Goal: Information Seeking & Learning: Understand process/instructions

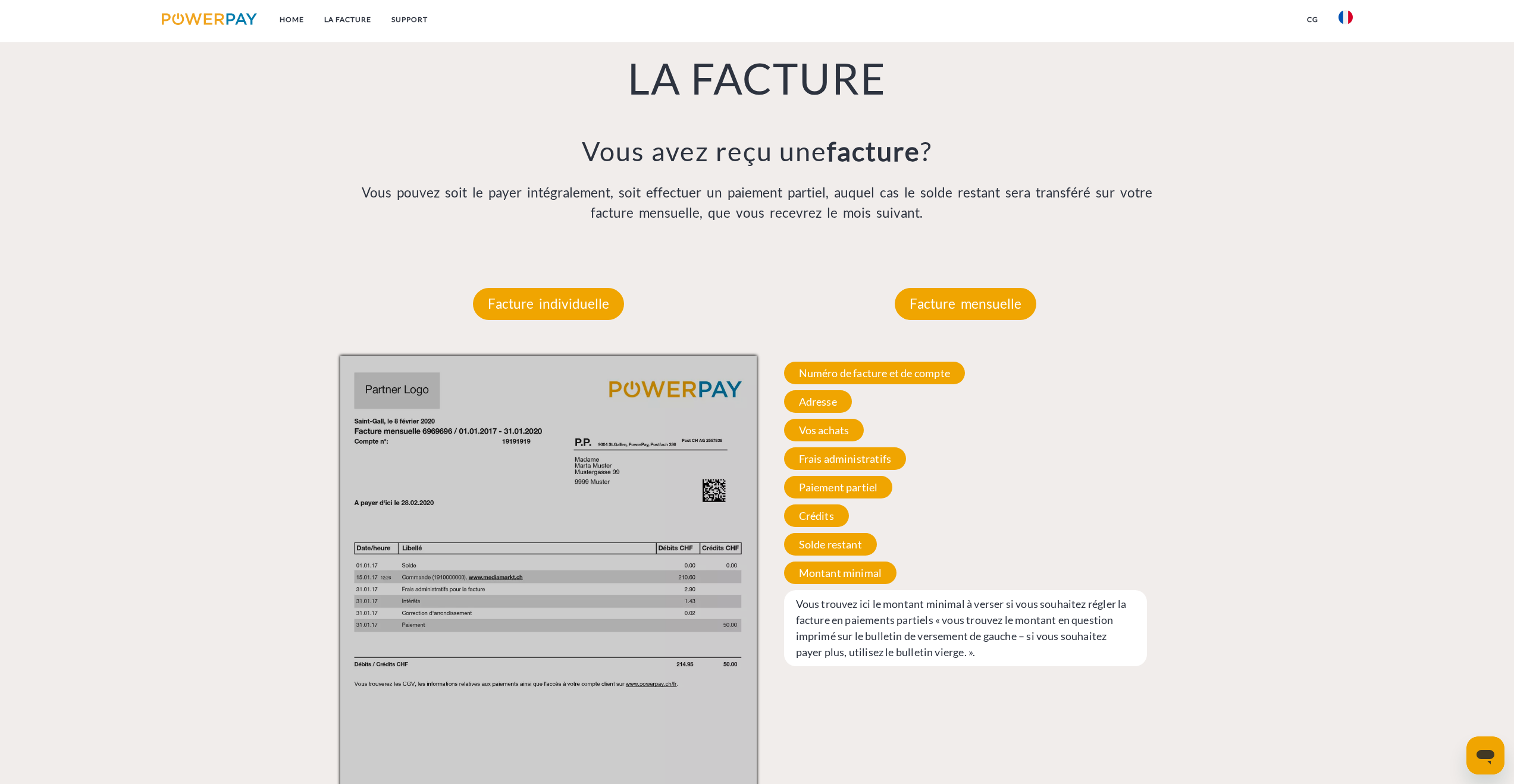
scroll to position [764, 0]
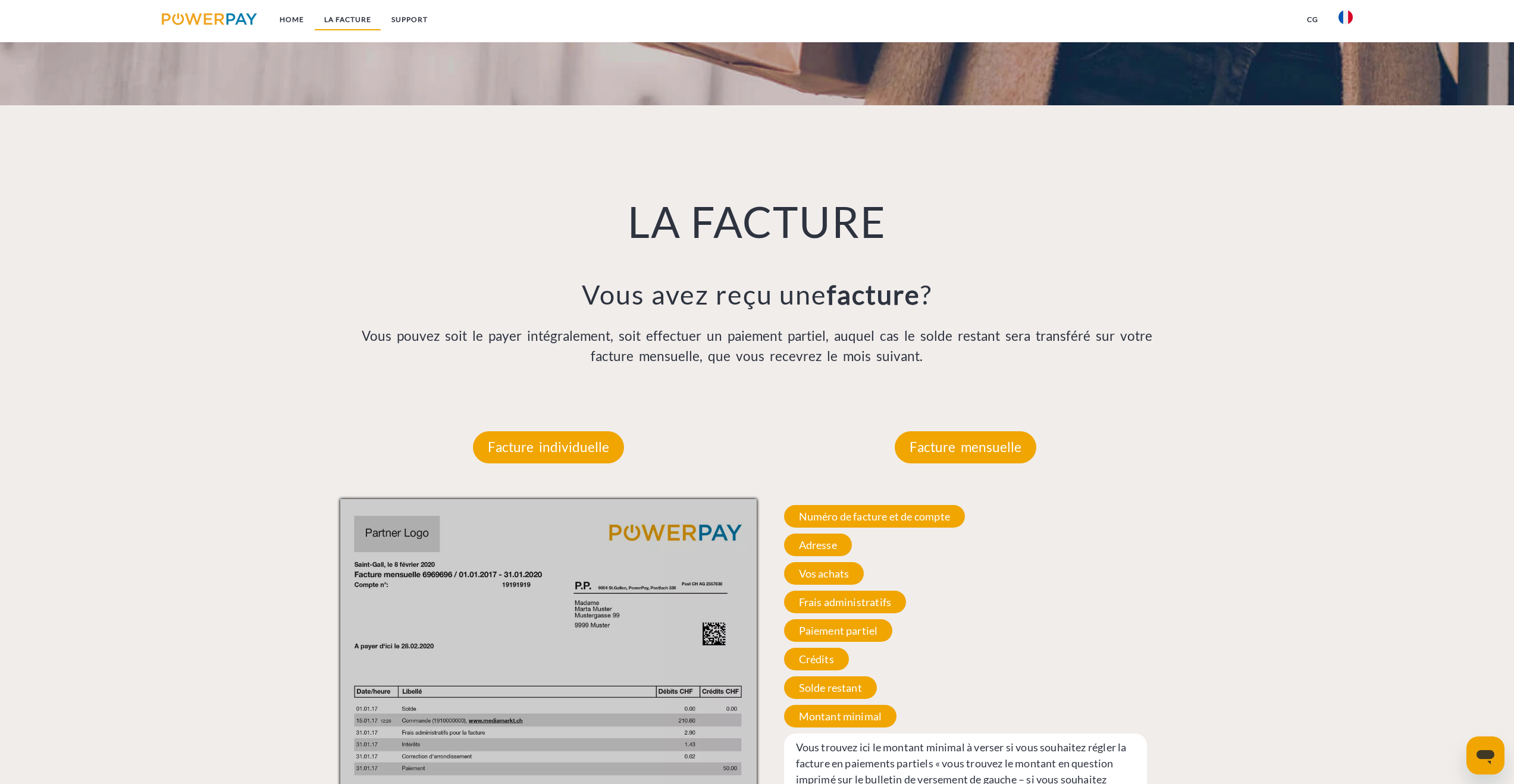
click at [353, 19] on link "LA FACTURE" at bounding box center [347, 19] width 68 height 22
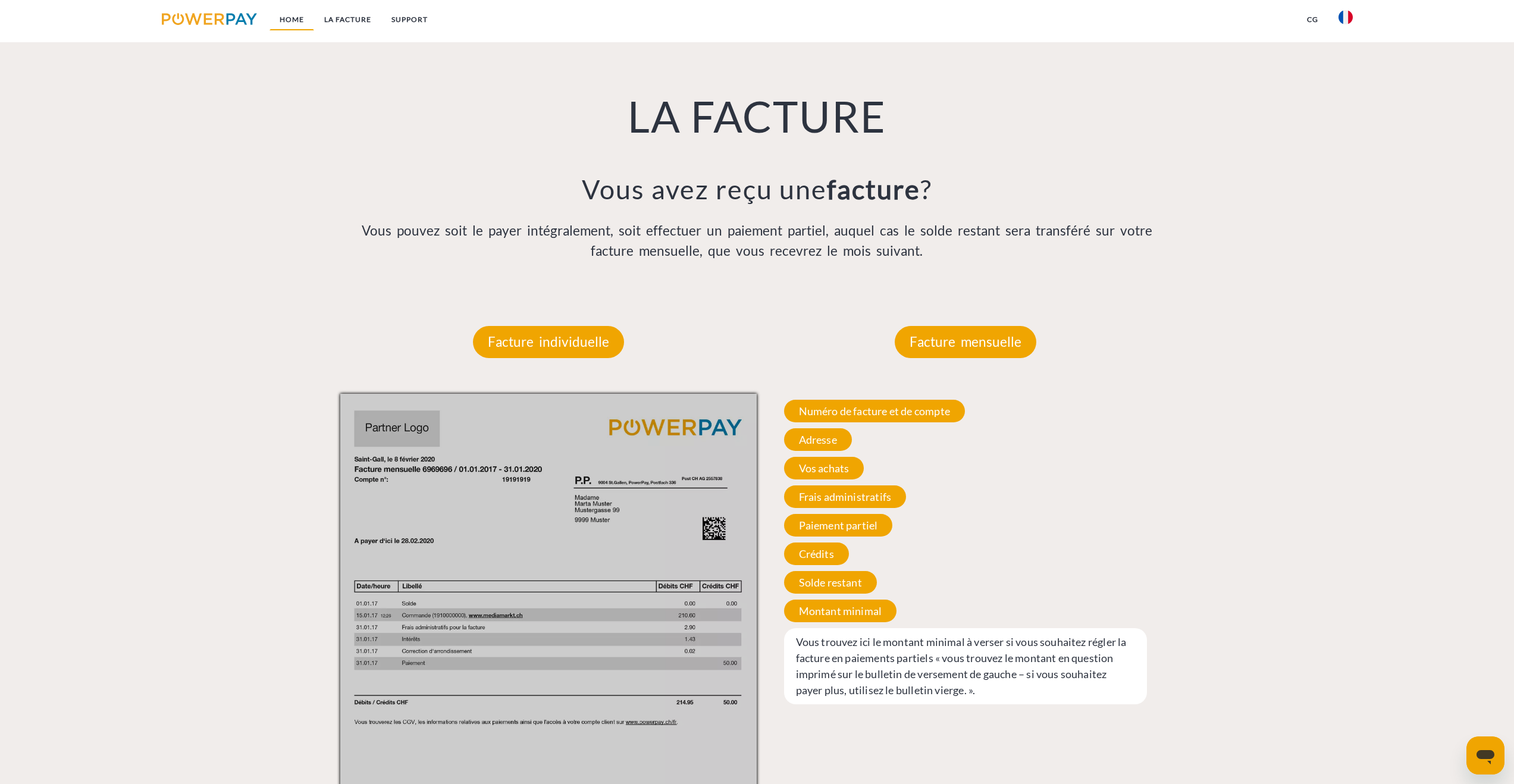
click at [302, 24] on link "Home" at bounding box center [291, 19] width 44 height 22
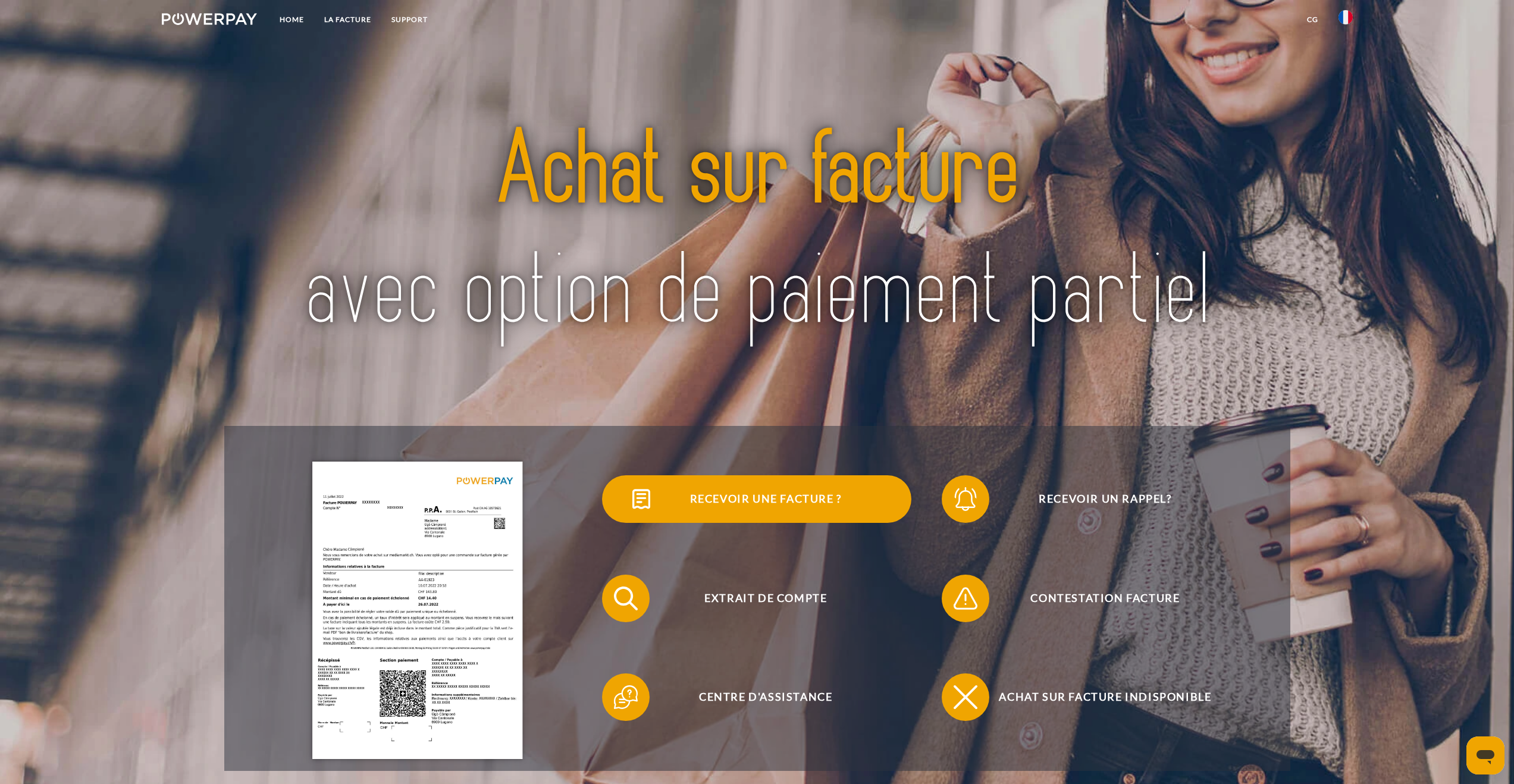
click at [745, 487] on span "Recevoir une facture ?" at bounding box center [765, 498] width 291 height 47
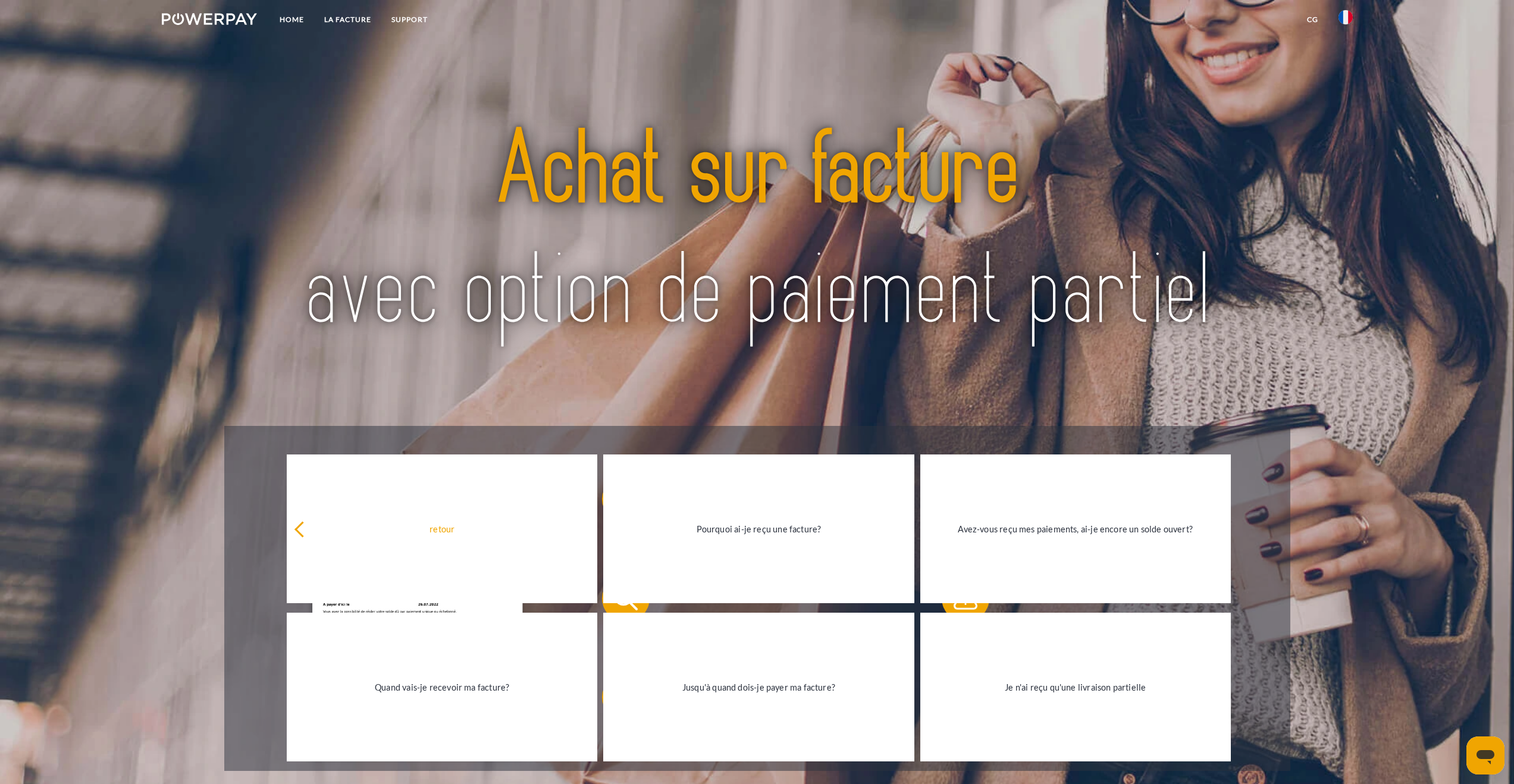
click at [1014, 431] on div "Recevoir une facture ? Recevoir un rappel? Extrait de compte retour" at bounding box center [757, 598] width 1066 height 345
click at [766, 442] on div "Recevoir une facture ? Recevoir un rappel? Extrait de compte retour" at bounding box center [757, 598] width 1066 height 345
click at [741, 416] on div at bounding box center [757, 233] width 1066 height 387
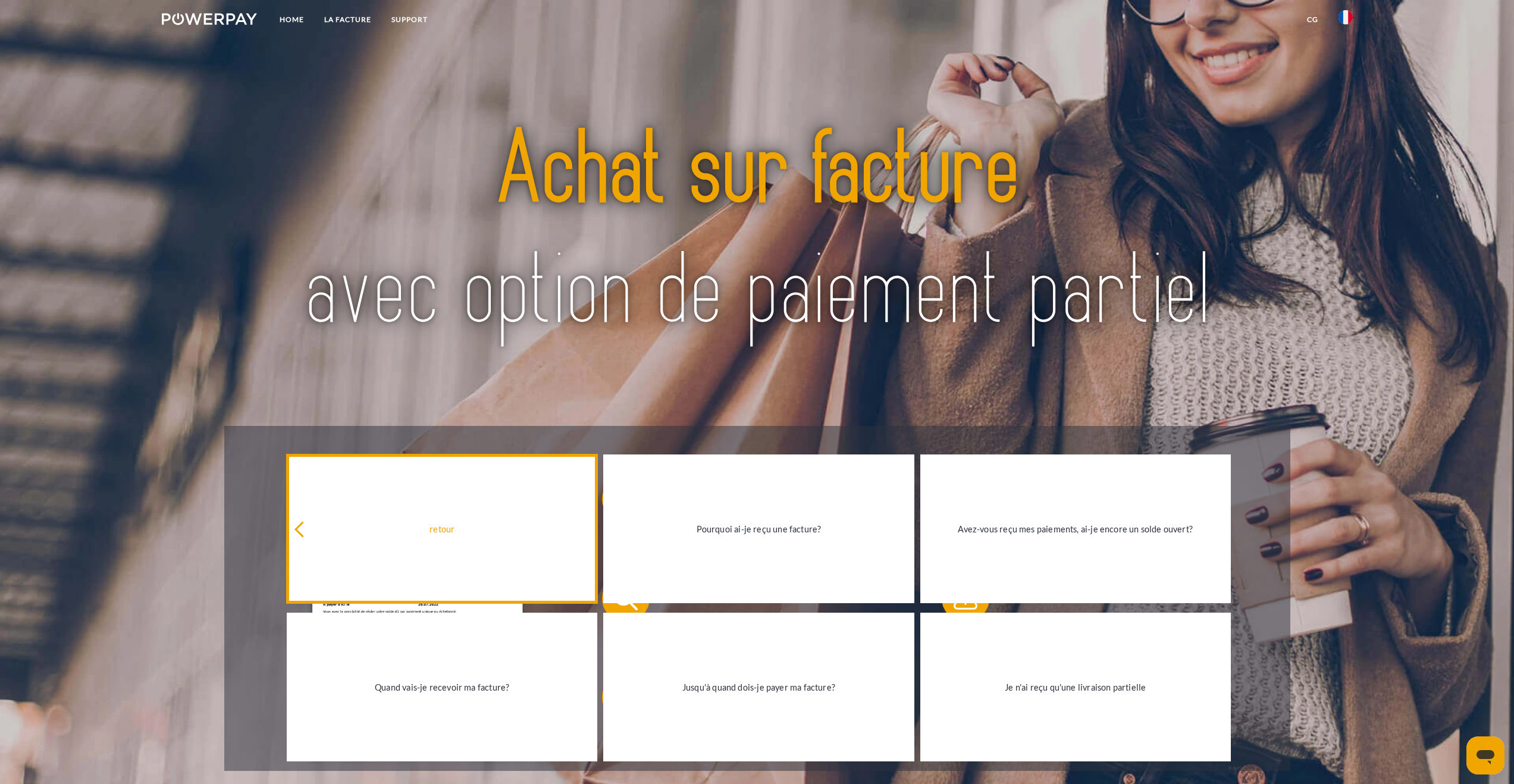
click at [306, 536] on link "retour" at bounding box center [442, 529] width 311 height 149
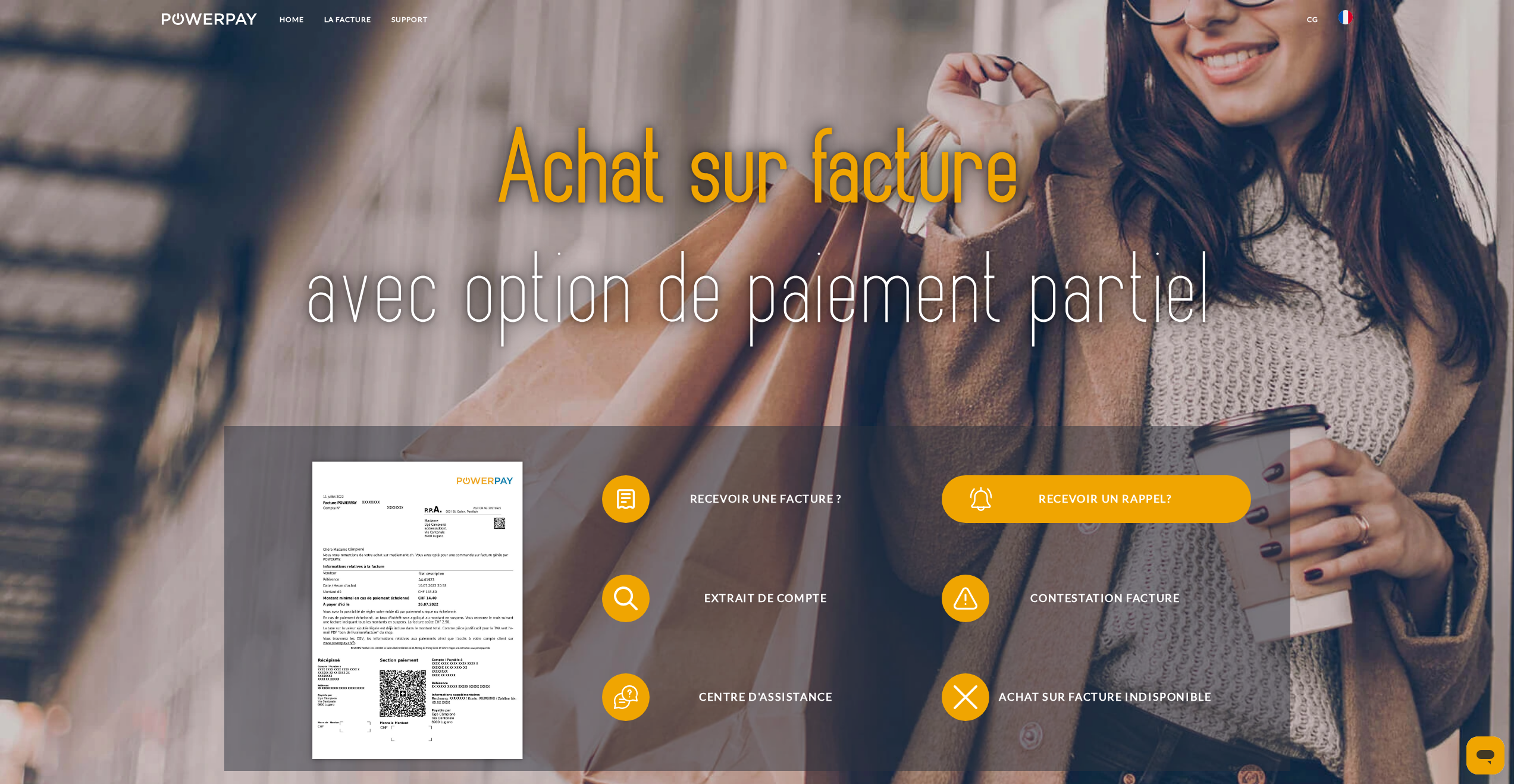
click at [1079, 499] on span "Recevoir un rappel?" at bounding box center [1105, 498] width 291 height 47
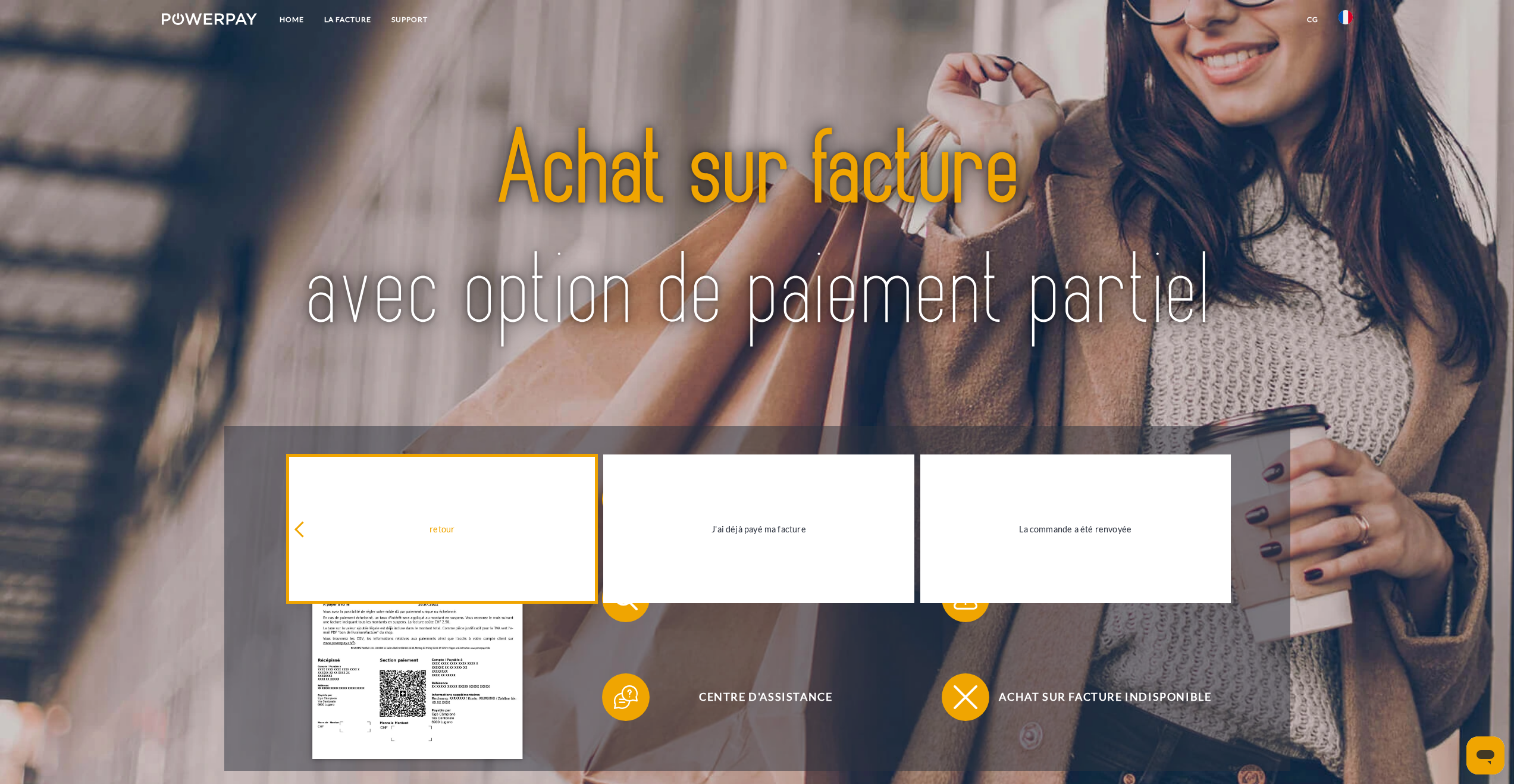
click at [423, 530] on div "retour" at bounding box center [441, 528] width 296 height 16
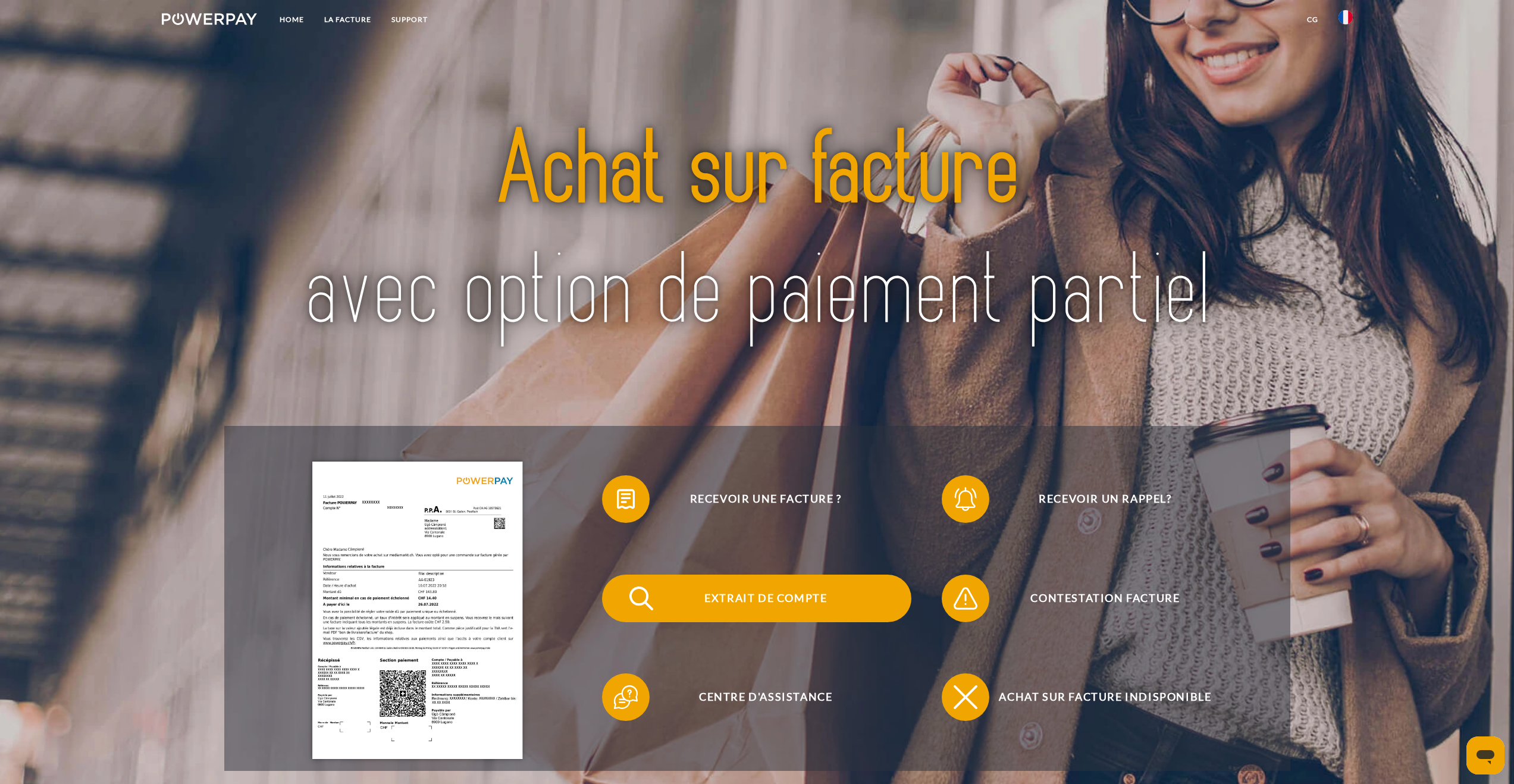
click at [720, 602] on span "Extrait de compte" at bounding box center [765, 598] width 291 height 47
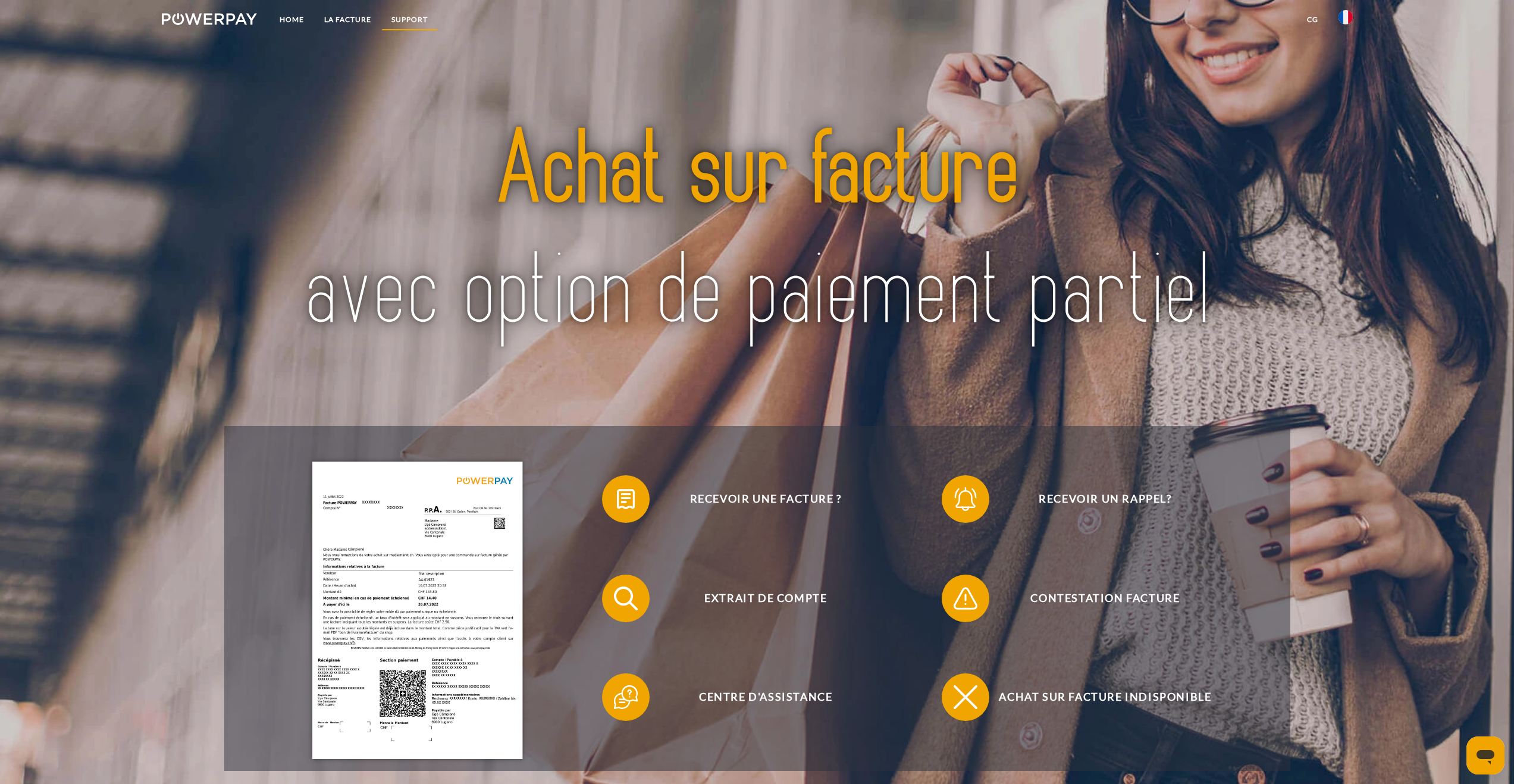
click at [403, 12] on link "Support" at bounding box center [409, 19] width 57 height 22
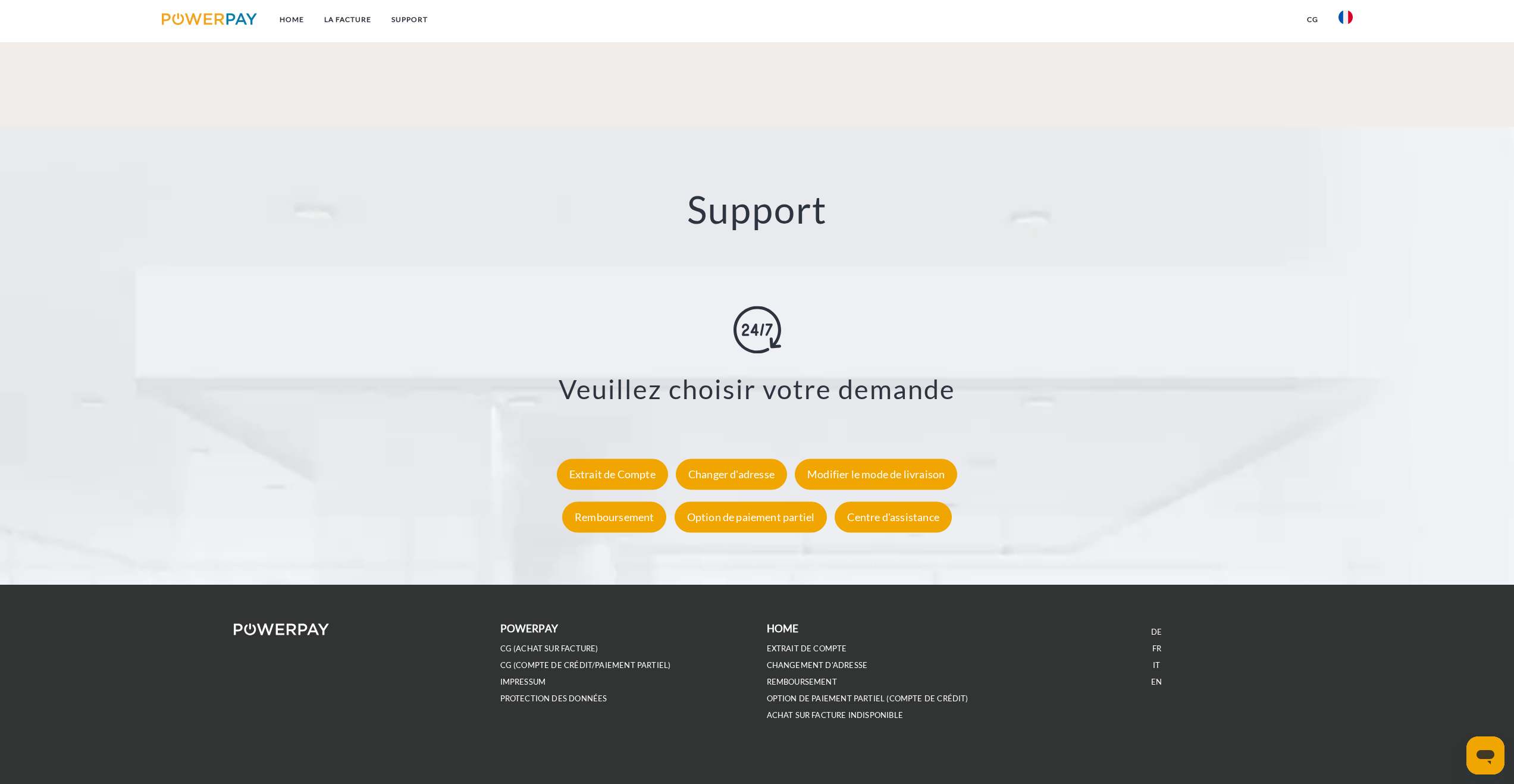
scroll to position [2058, 0]
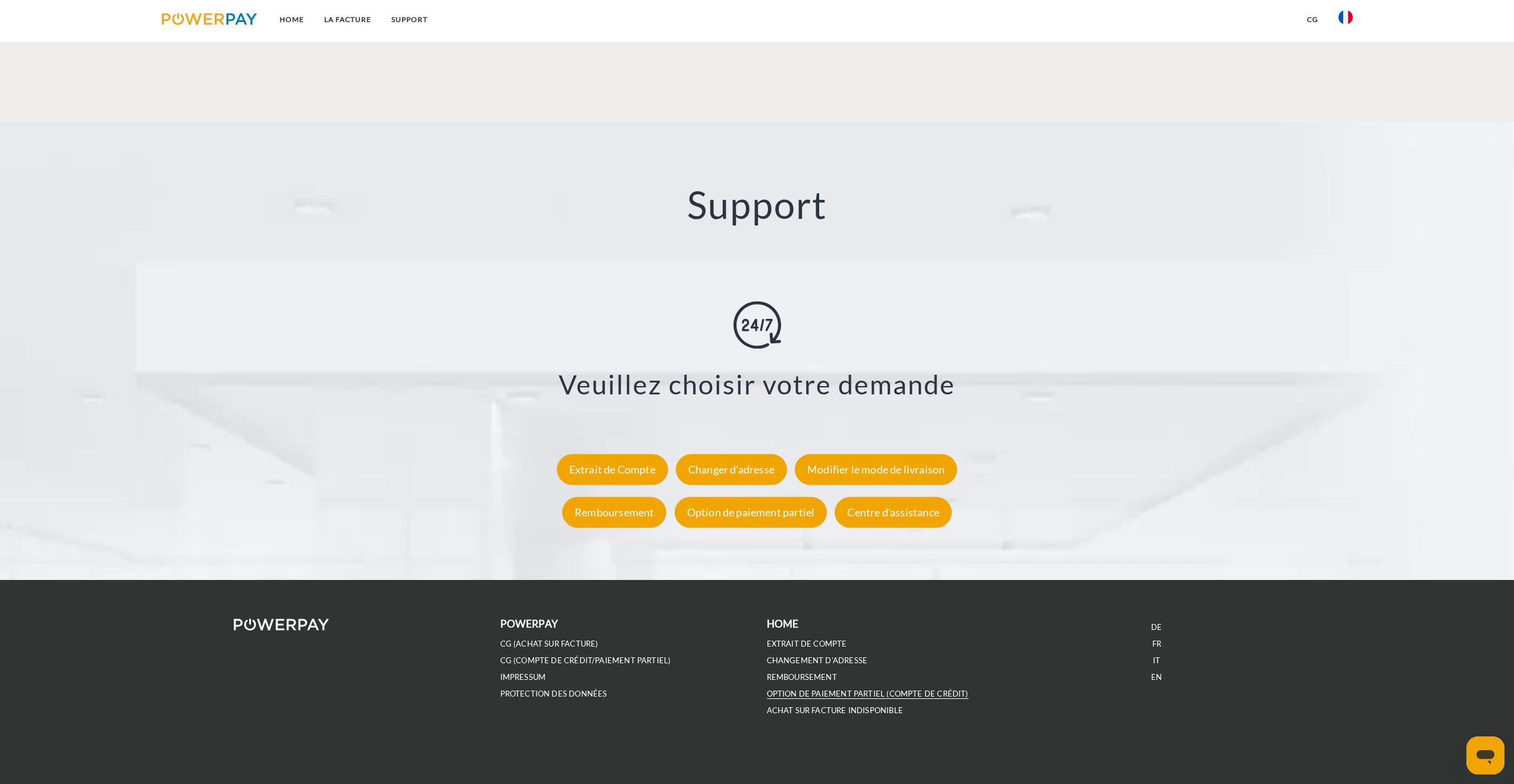
click at [822, 693] on link "OPTION DE PAIEMENT PARTIEL (Compte de crédit)" at bounding box center [867, 693] width 202 height 10
